Goal: Find contact information: Find contact information

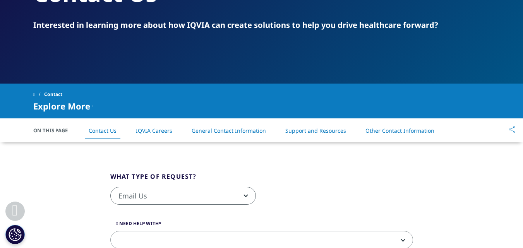
scroll to position [155, 0]
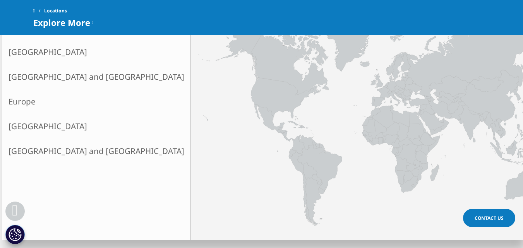
scroll to position [232, 0]
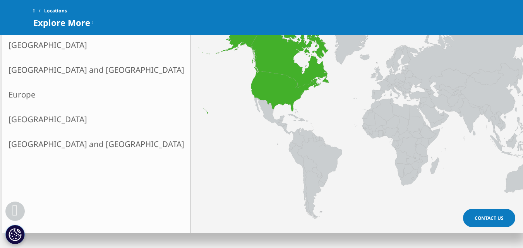
click at [36, 45] on link "North America" at bounding box center [96, 44] width 188 height 25
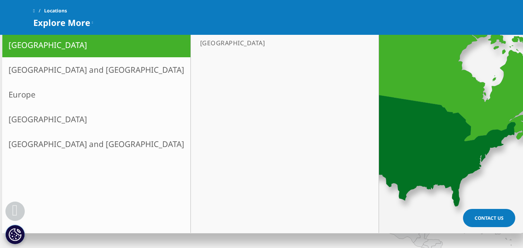
click at [197, 42] on link "[GEOGRAPHIC_DATA]" at bounding box center [280, 43] width 167 height 12
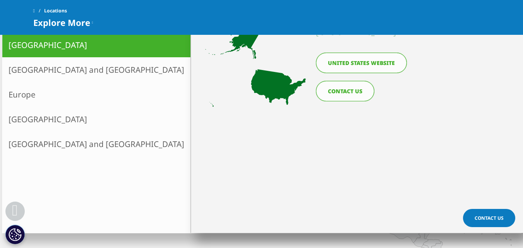
click at [359, 91] on link "CONTACT US" at bounding box center [345, 91] width 58 height 20
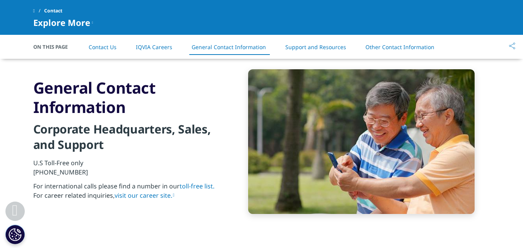
scroll to position [1006, 0]
